Goal: Information Seeking & Learning: Check status

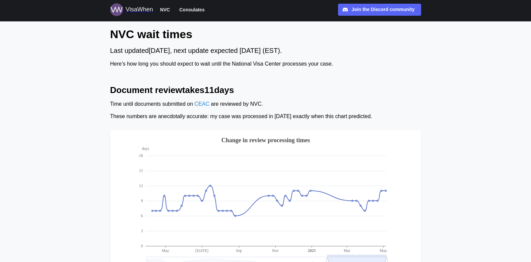
click at [193, 9] on span "Consulates" at bounding box center [191, 10] width 25 height 8
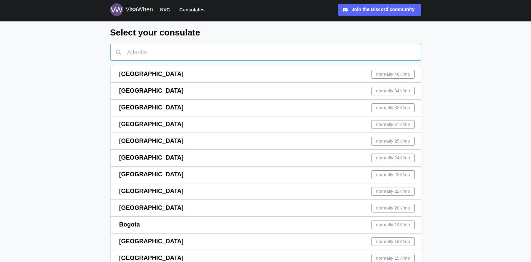
click at [141, 54] on input "text" at bounding box center [265, 52] width 311 height 17
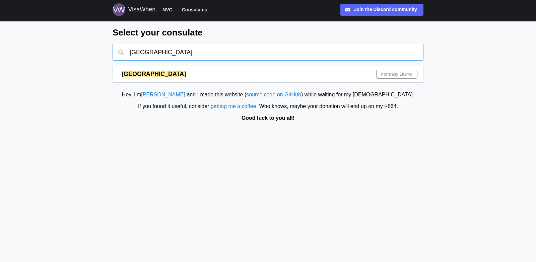
type input "[GEOGRAPHIC_DATA]"
click at [134, 72] on mark "[GEOGRAPHIC_DATA]" at bounding box center [154, 74] width 64 height 7
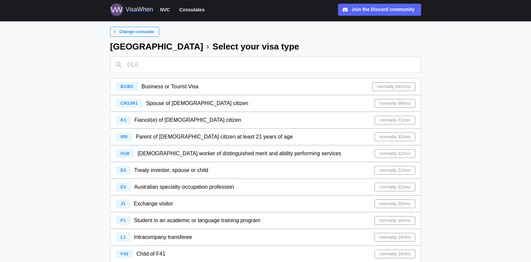
click at [124, 134] on span "IR5" at bounding box center [124, 136] width 7 height 5
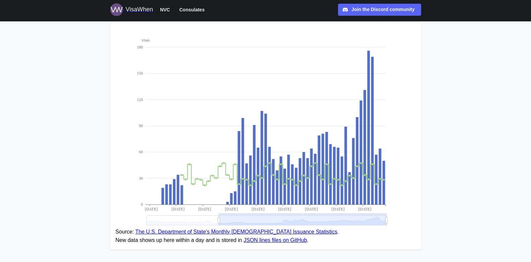
scroll to position [125, 0]
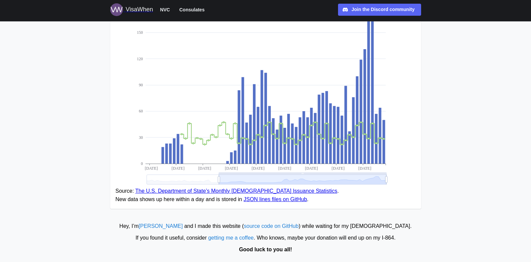
click at [185, 193] on link "The U.S. Department of State’s Monthly [DEMOGRAPHIC_DATA] Issuance Statistics" at bounding box center [236, 191] width 202 height 6
